Goal: Task Accomplishment & Management: Use online tool/utility

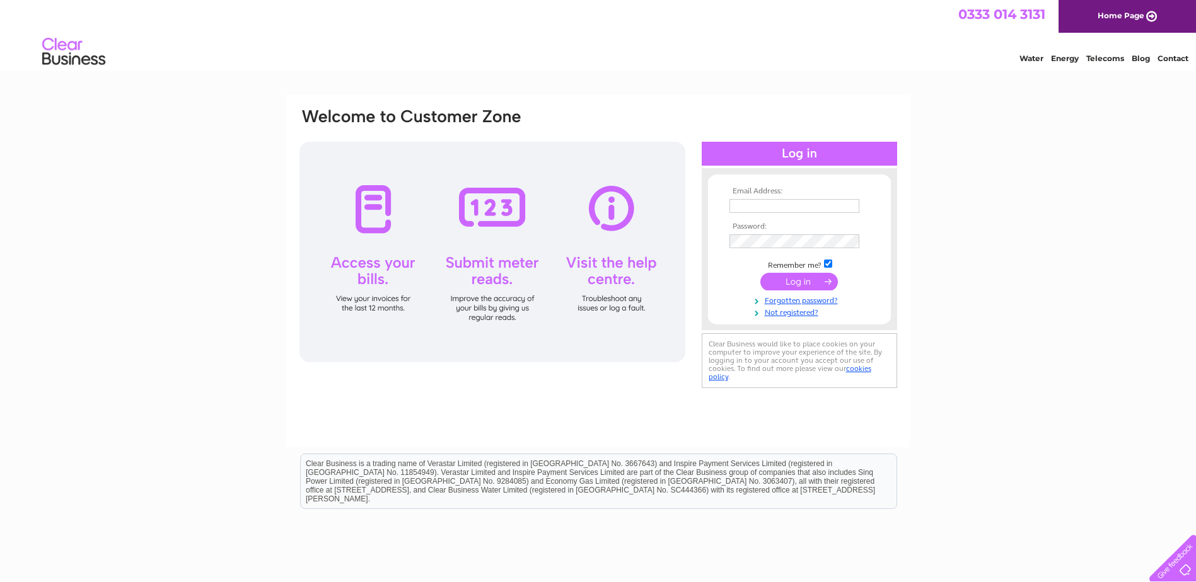
type input "heather.adair@hotmail.co.uk"
click at [801, 287] on input "submit" at bounding box center [799, 282] width 78 height 18
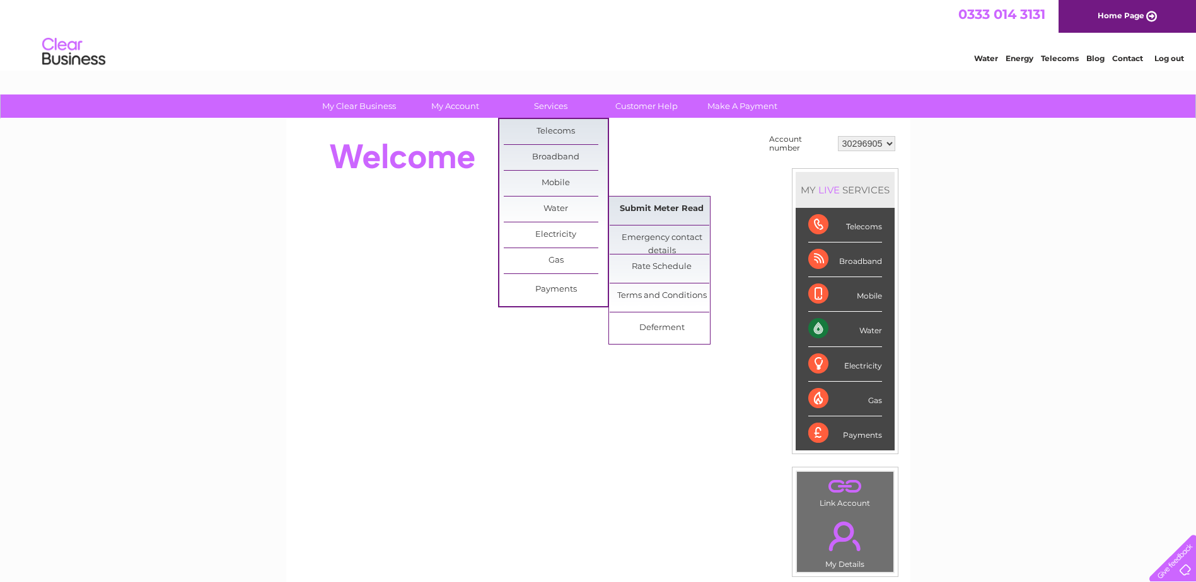
click at [631, 205] on link "Submit Meter Read" at bounding box center [661, 209] width 104 height 25
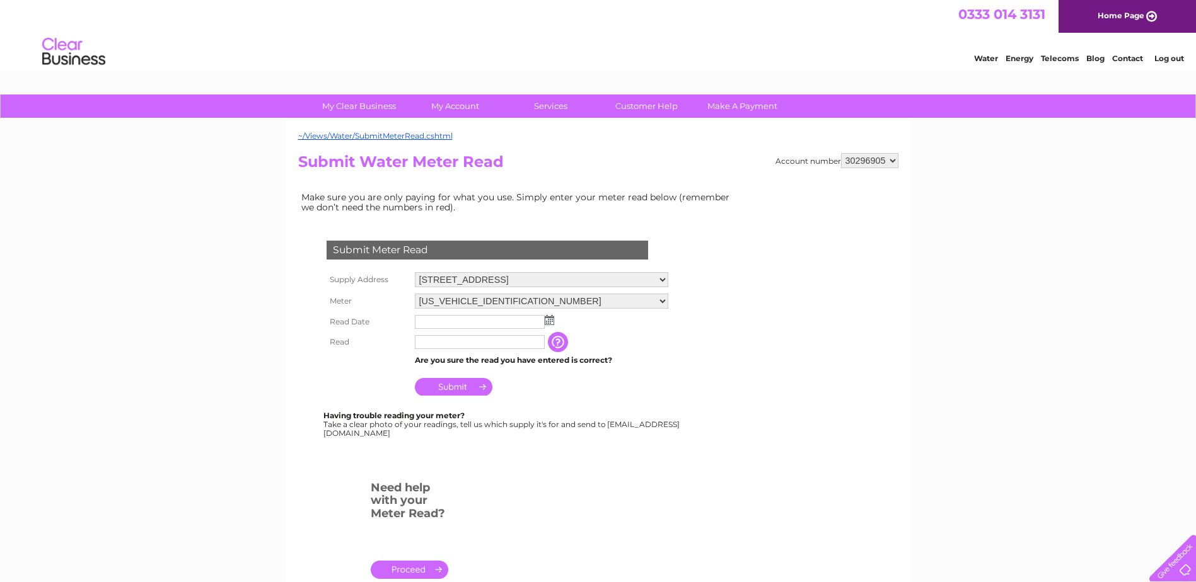
click at [551, 323] on img at bounding box center [549, 320] width 9 height 10
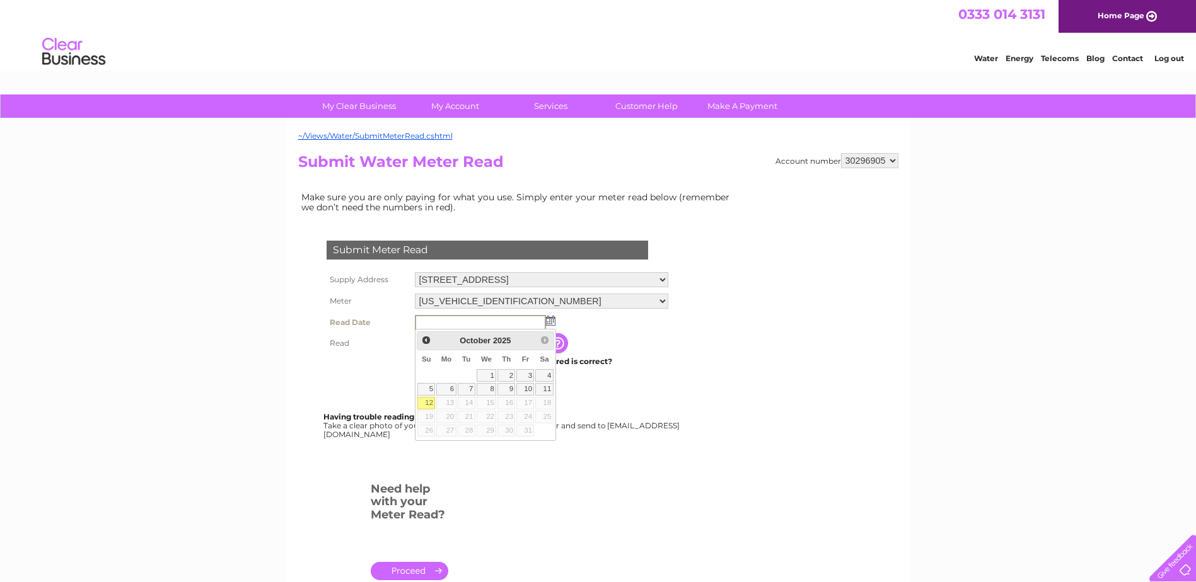
click at [425, 403] on link "12" at bounding box center [426, 403] width 18 height 13
type input "2025/10/12"
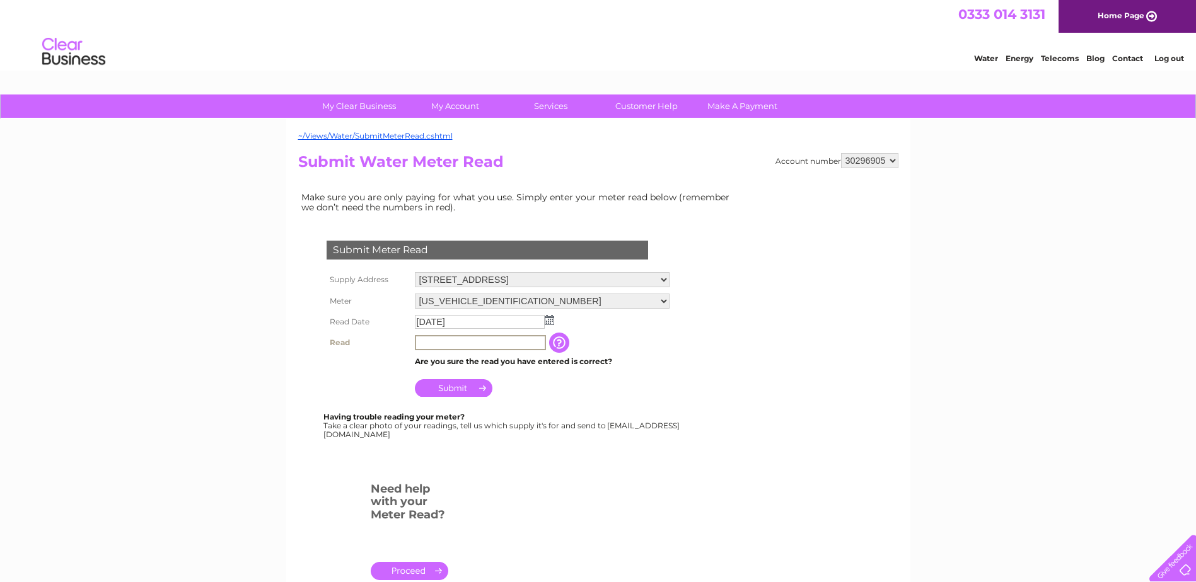
click at [456, 343] on input "text" at bounding box center [480, 342] width 131 height 15
type input "1754"
click at [456, 387] on input "Submit" at bounding box center [454, 388] width 78 height 18
